Goal: Navigation & Orientation: Find specific page/section

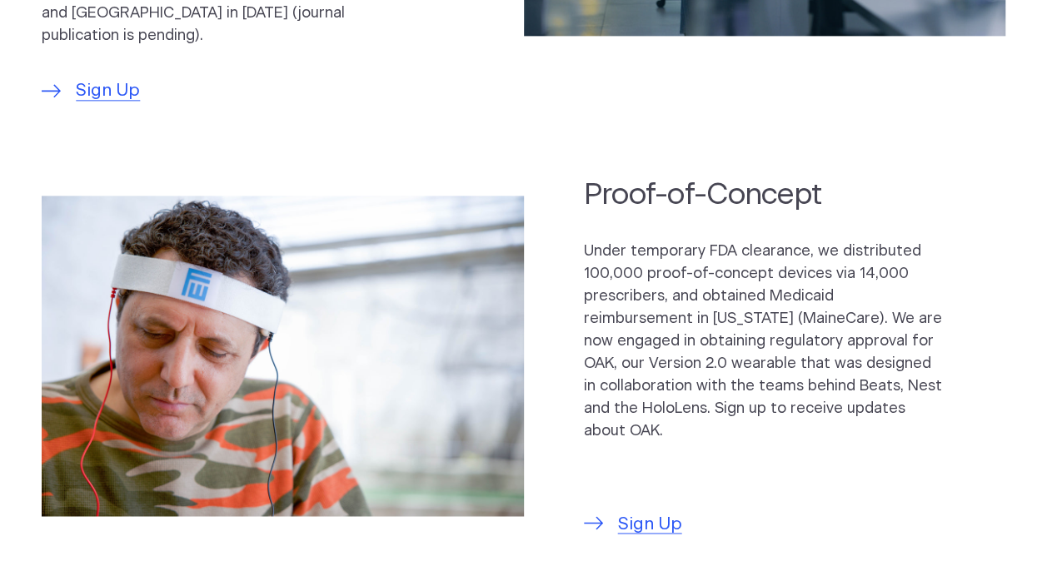
scroll to position [1066, 0]
click at [363, 223] on img at bounding box center [282, 355] width 481 height 321
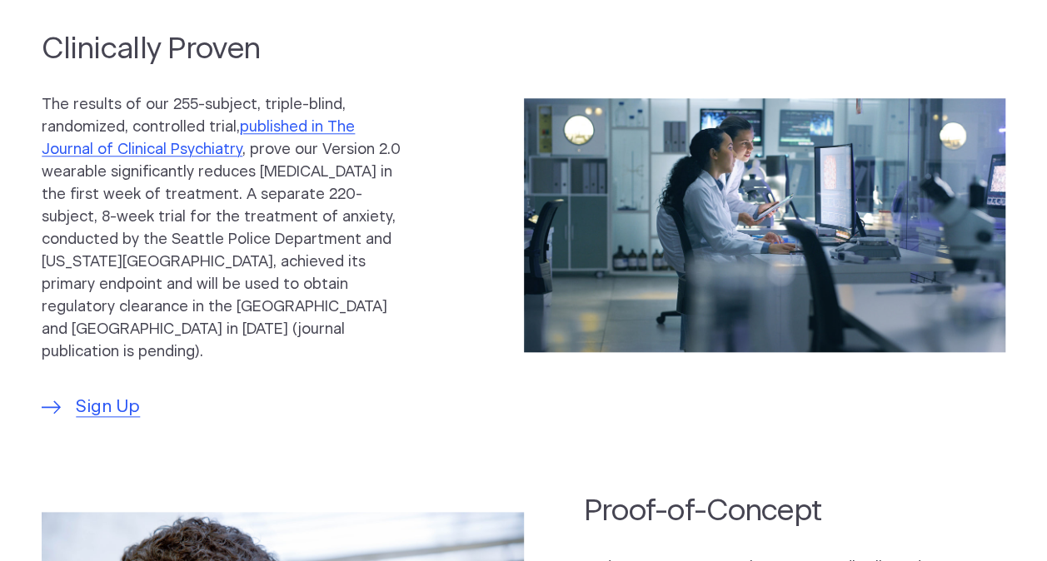
scroll to position [0, 0]
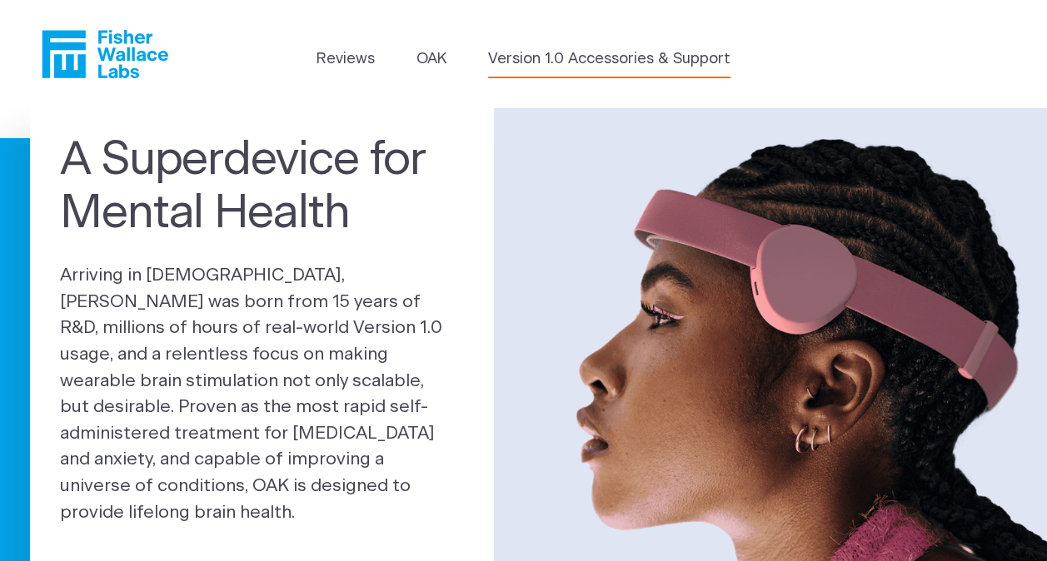
click at [540, 64] on link "Version 1.0 Accessories & Support" at bounding box center [609, 59] width 242 height 22
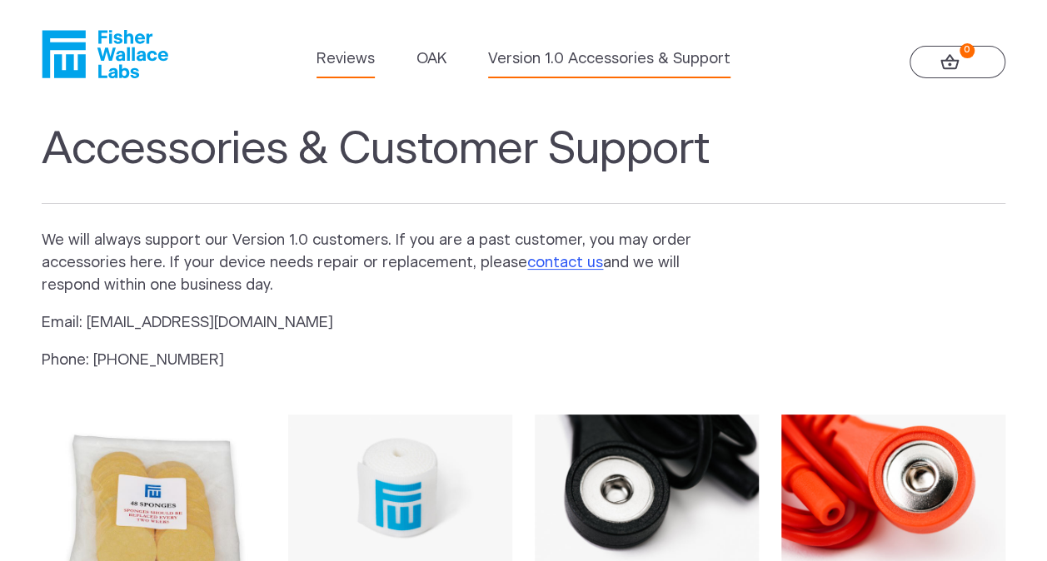
click at [359, 65] on link "Reviews" at bounding box center [345, 59] width 58 height 22
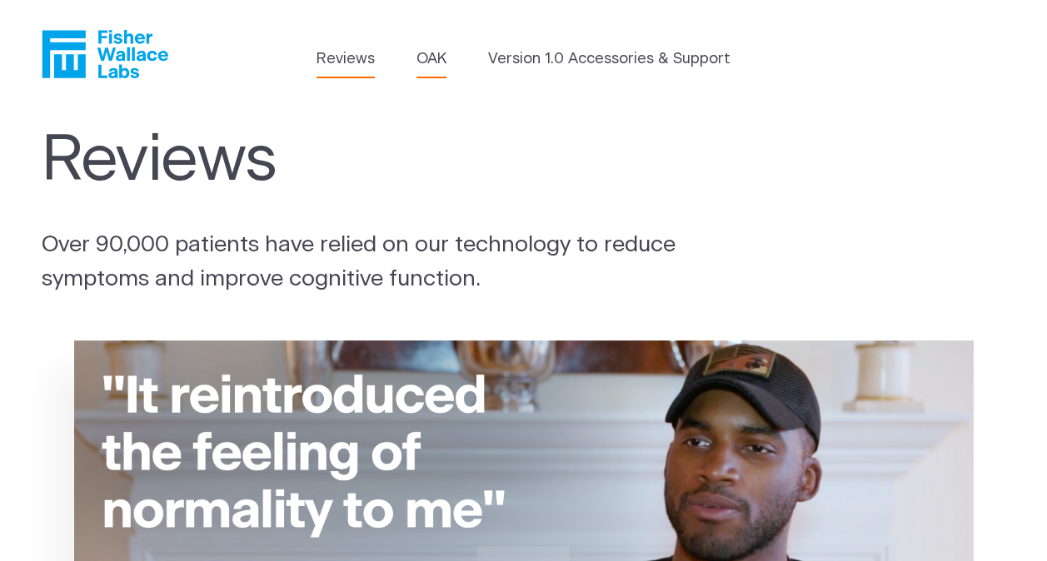
click at [428, 61] on link "OAK" at bounding box center [431, 59] width 30 height 22
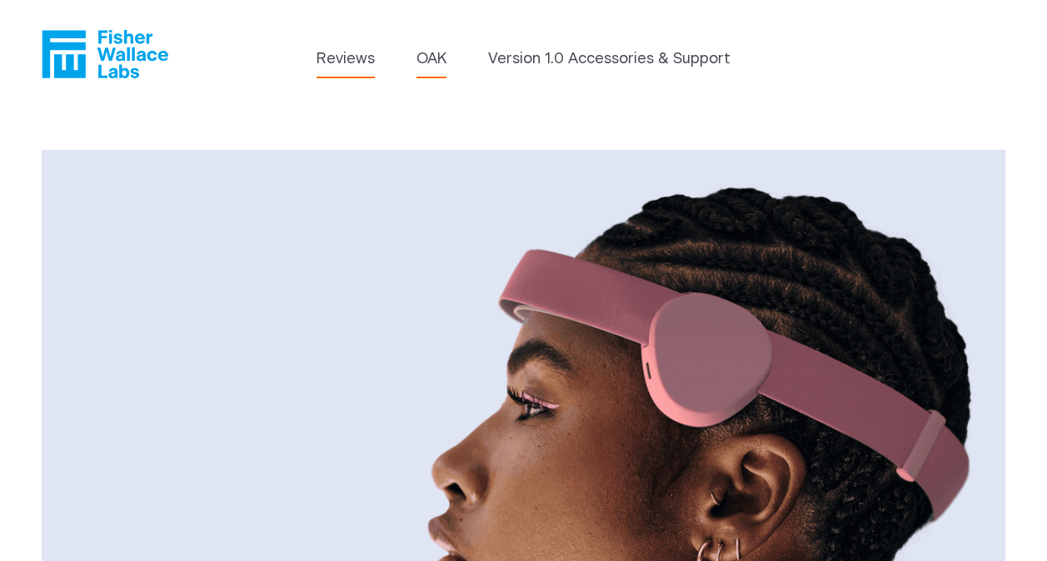
click at [343, 52] on link "Reviews" at bounding box center [345, 59] width 58 height 22
